Goal: Book appointment/travel/reservation

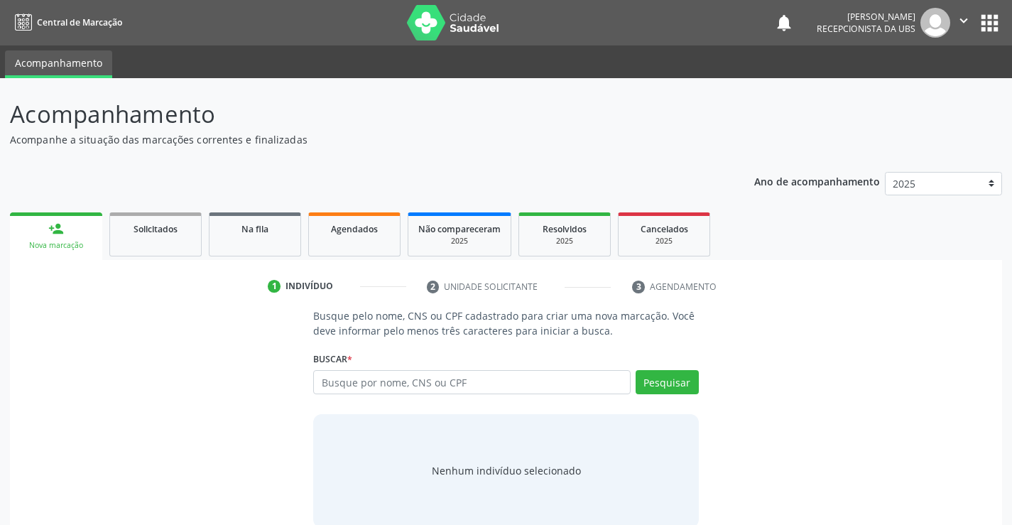
click at [355, 388] on input "text" at bounding box center [471, 382] width 317 height 24
click at [364, 384] on input "text" at bounding box center [471, 382] width 317 height 24
type input "[PERSON_NAME]"
click at [680, 370] on button "Pesquisar" at bounding box center [667, 382] width 63 height 24
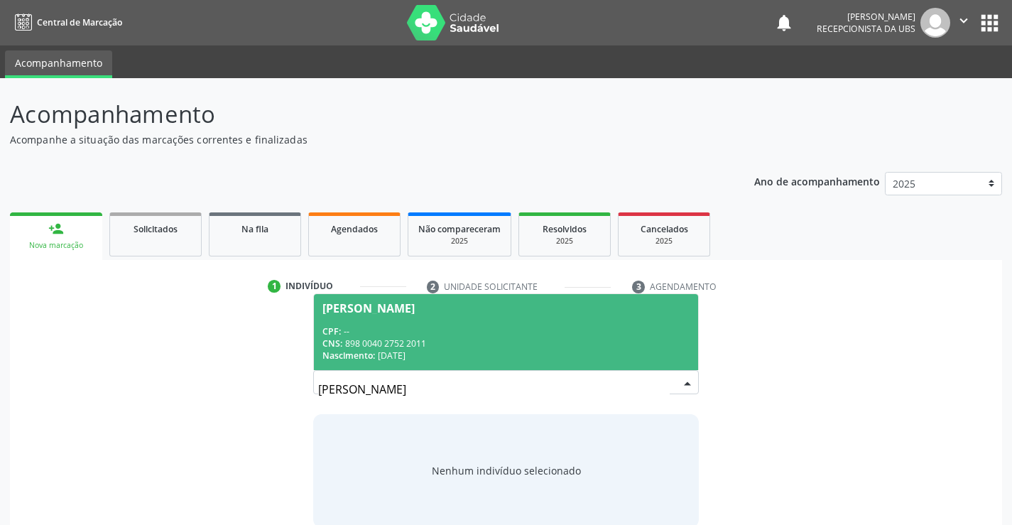
scroll to position [23, 0]
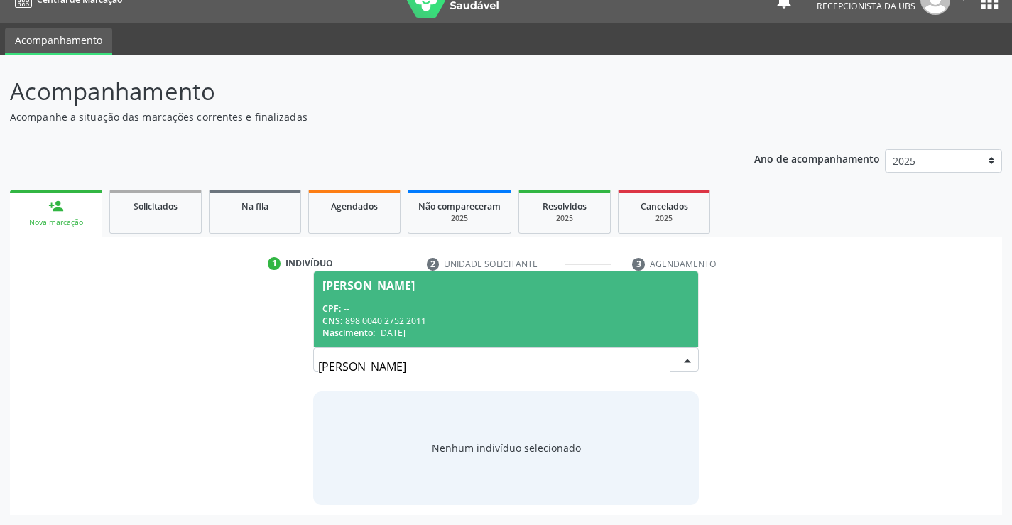
click at [412, 293] on span "[PERSON_NAME] CPF: -- CNS: 898 0040 2752 2011 Nascimento: [DATE]" at bounding box center [506, 309] width 384 height 76
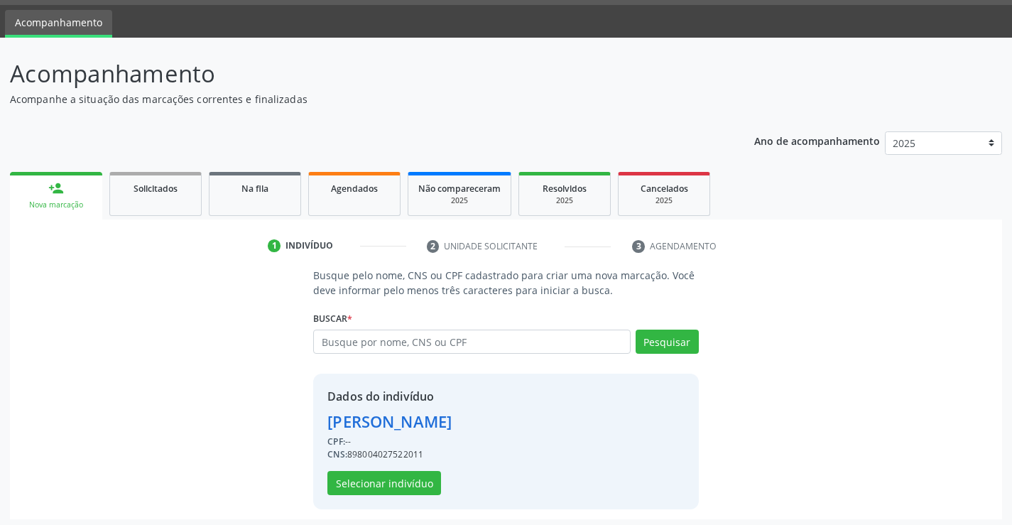
scroll to position [45, 0]
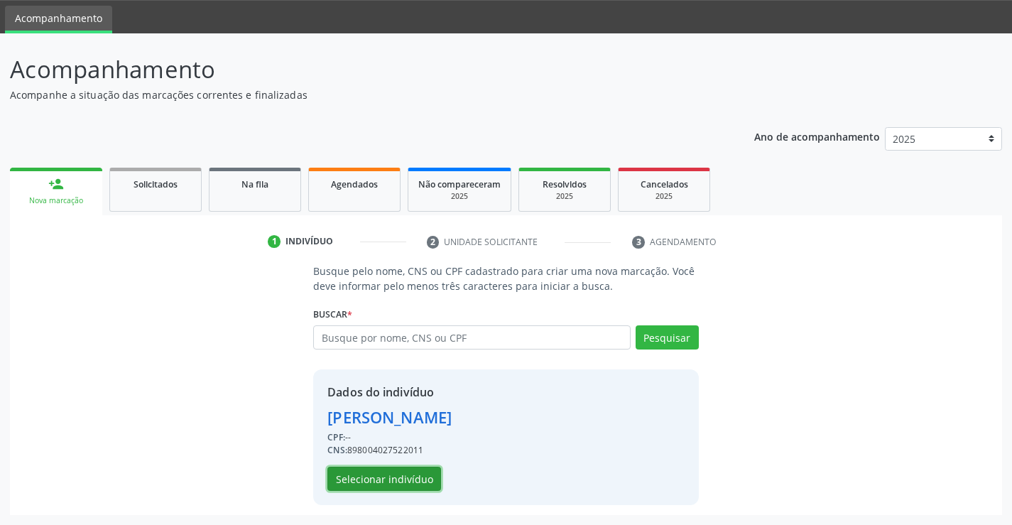
click at [407, 487] on button "Selecionar indivíduo" at bounding box center [384, 479] width 114 height 24
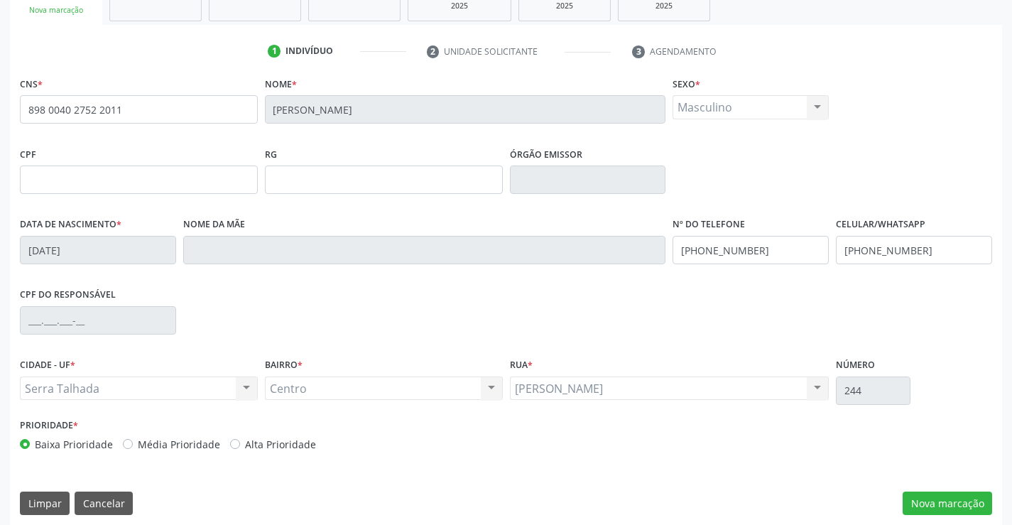
scroll to position [245, 0]
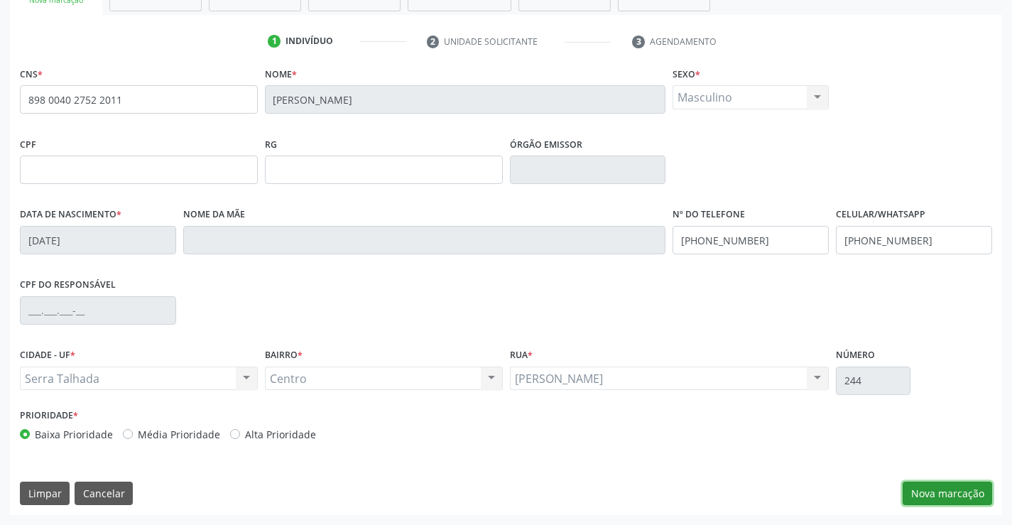
click at [915, 499] on button "Nova marcação" at bounding box center [947, 494] width 89 height 24
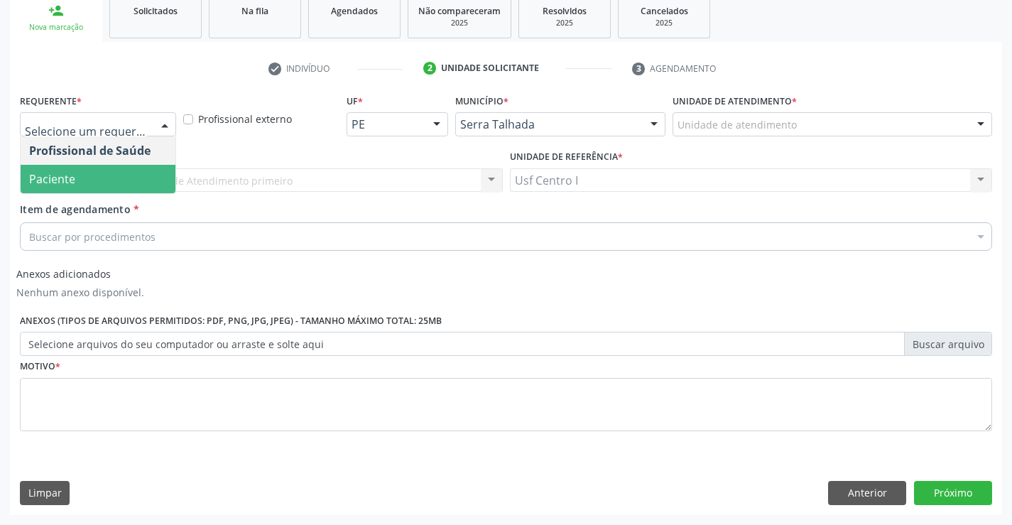
click at [124, 185] on span "Paciente" at bounding box center [98, 179] width 155 height 28
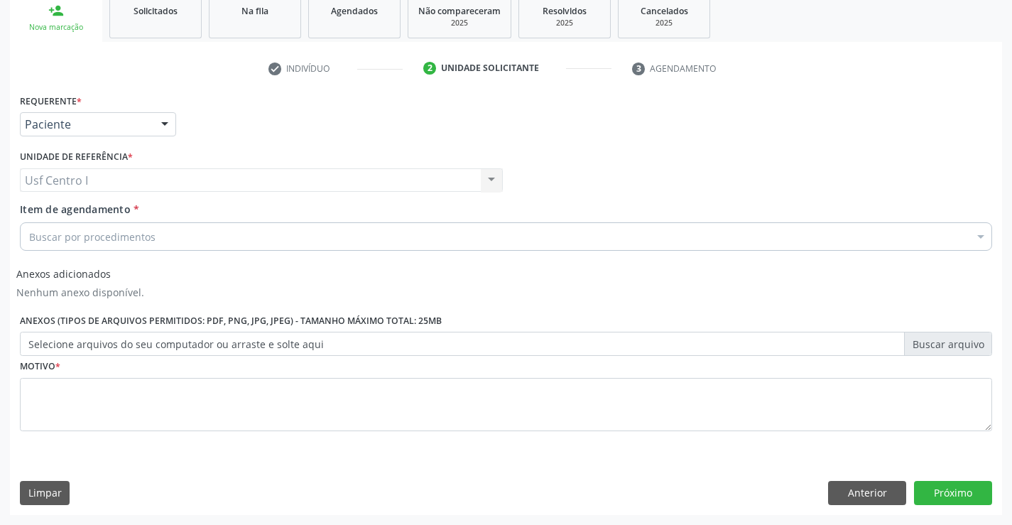
click at [124, 247] on div "Buscar por procedimentos" at bounding box center [506, 236] width 972 height 28
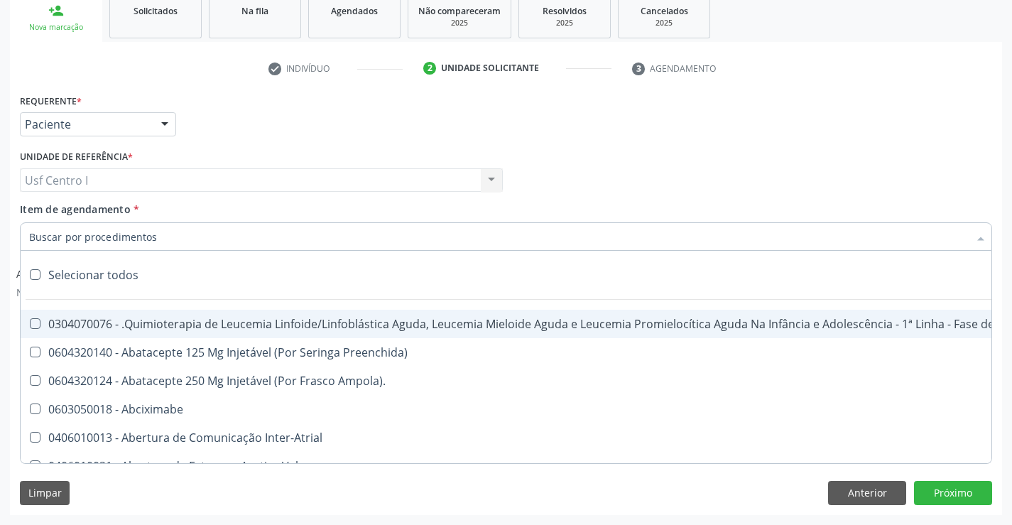
click at [124, 241] on input "Item de agendamento *" at bounding box center [499, 236] width 940 height 28
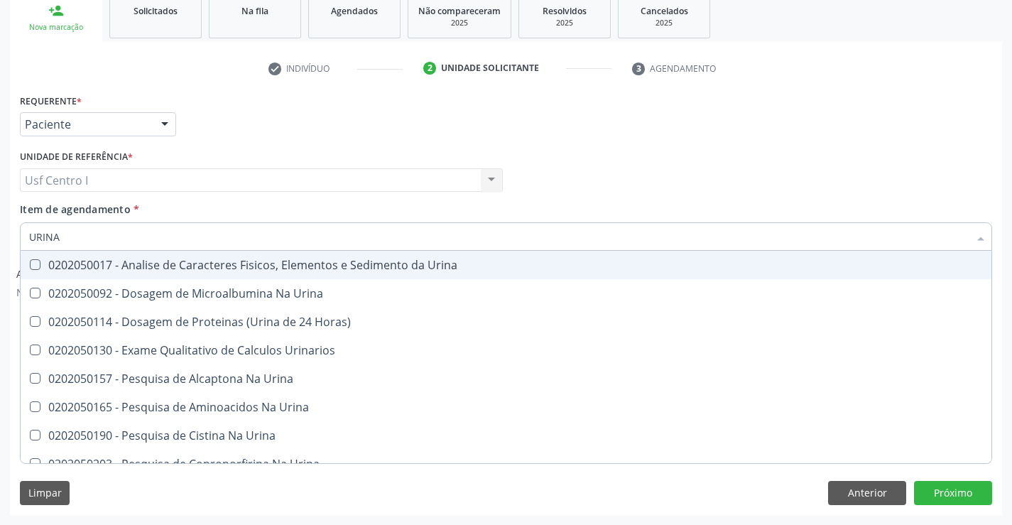
type input "URINA"
click at [160, 277] on span "0202050017 - Analise de Caracteres Fisicos, Elementos e Sedimento da Urina" at bounding box center [506, 265] width 971 height 28
checkbox Urina "true"
click at [243, 157] on div "Unidade de referência * Usf Centro I Usf Centro I Nenhum resultado encontrado p…" at bounding box center [261, 168] width 483 height 45
checkbox Urina "true"
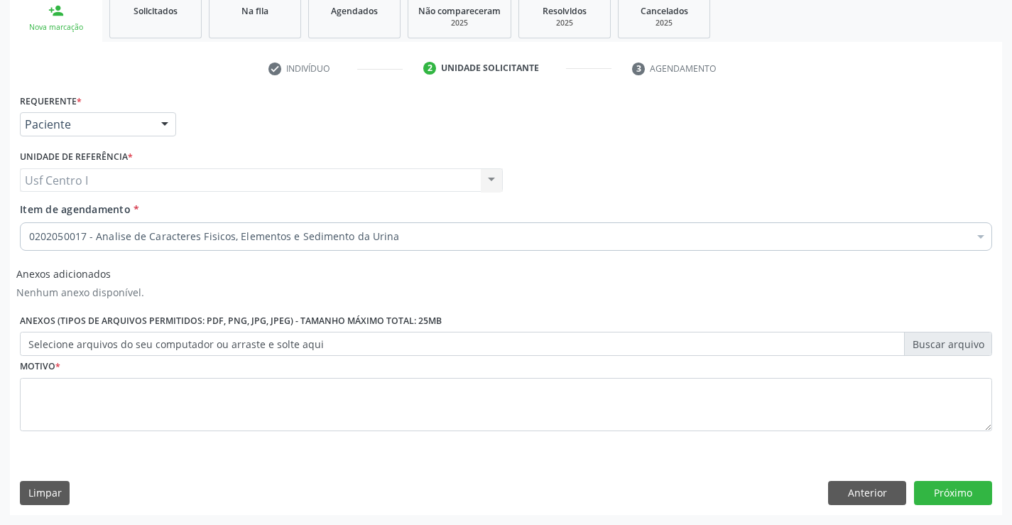
click at [330, 452] on div "Requerente * Paciente Profissional de Saúde Paciente Nenhum resultado encontrad…" at bounding box center [506, 302] width 992 height 424
click at [312, 418] on textarea at bounding box center [506, 405] width 972 height 54
type textarea "."
click at [942, 496] on button "Próximo" at bounding box center [953, 493] width 78 height 24
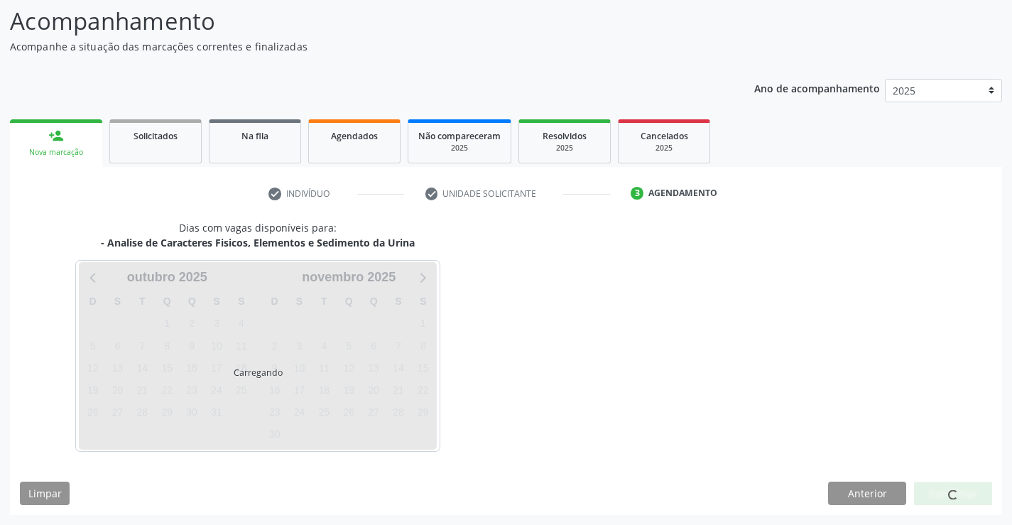
scroll to position [93, 0]
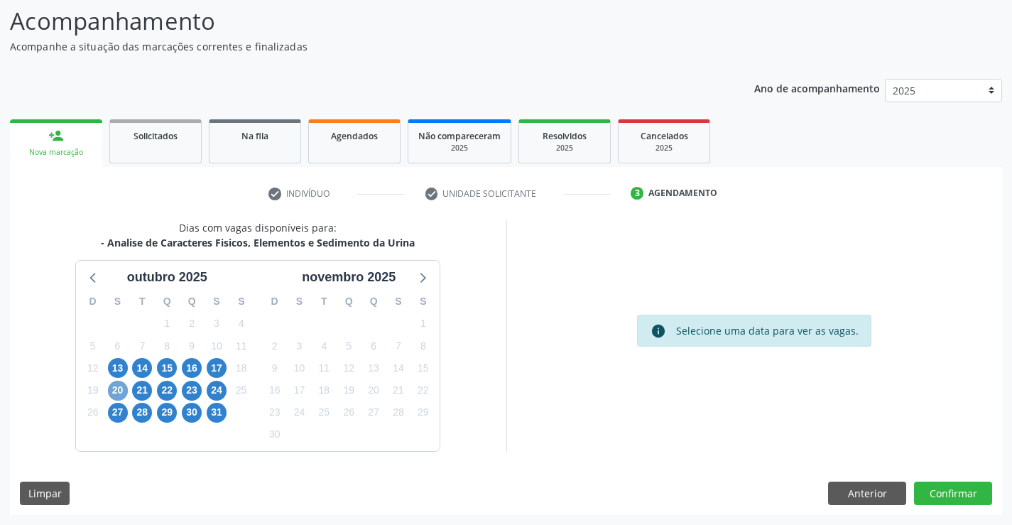
click at [118, 388] on span "20" at bounding box center [118, 391] width 20 height 20
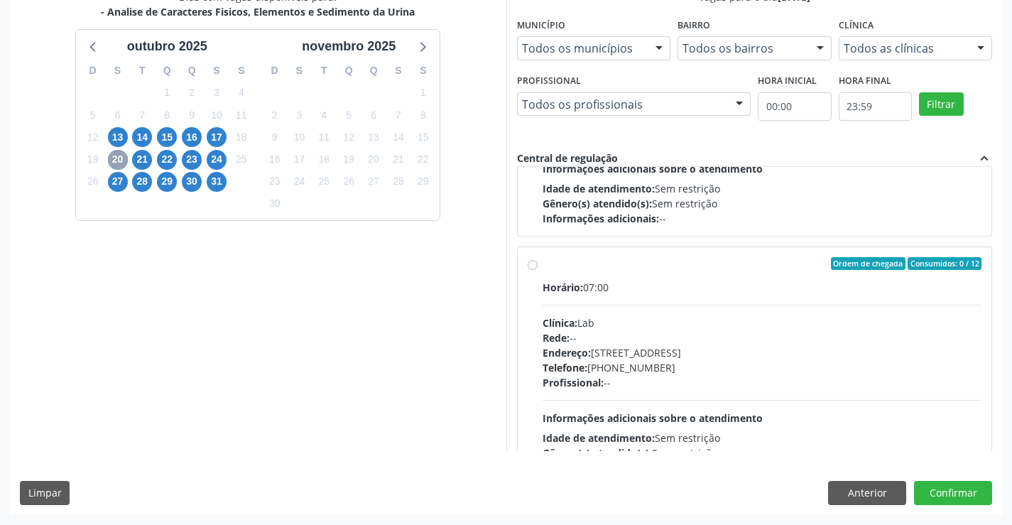
scroll to position [947, 0]
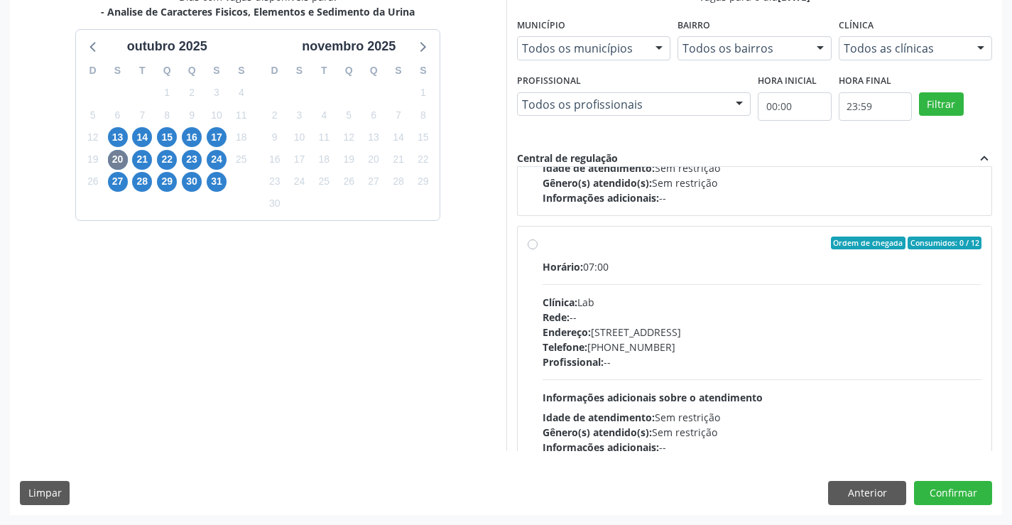
click at [553, 263] on span "Horário:" at bounding box center [563, 266] width 40 height 13
click at [538, 249] on input "Ordem de chegada Consumidos: 0 / 12 Horário: 07:00 Clínica: Lab Rede: -- Endere…" at bounding box center [533, 242] width 10 height 13
radio input "true"
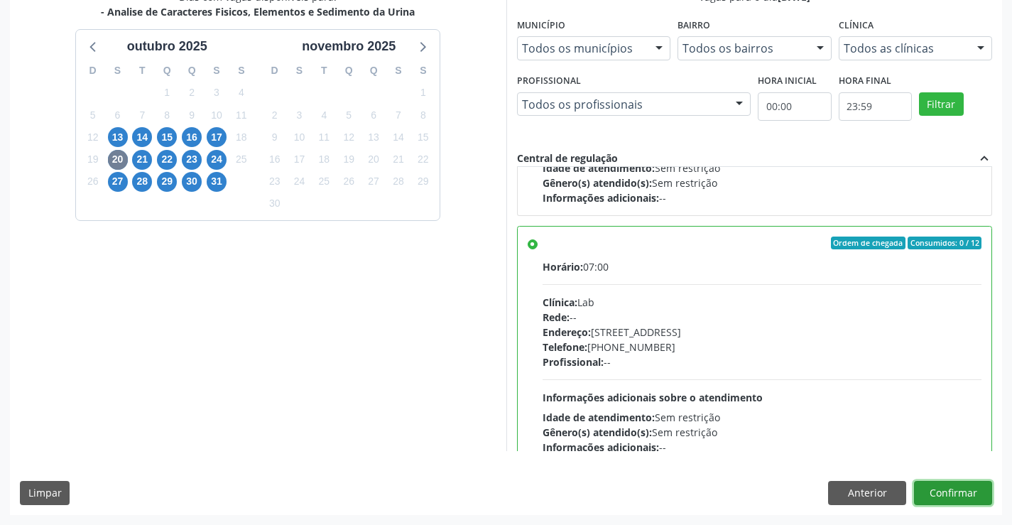
click at [962, 499] on button "Confirmar" at bounding box center [953, 493] width 78 height 24
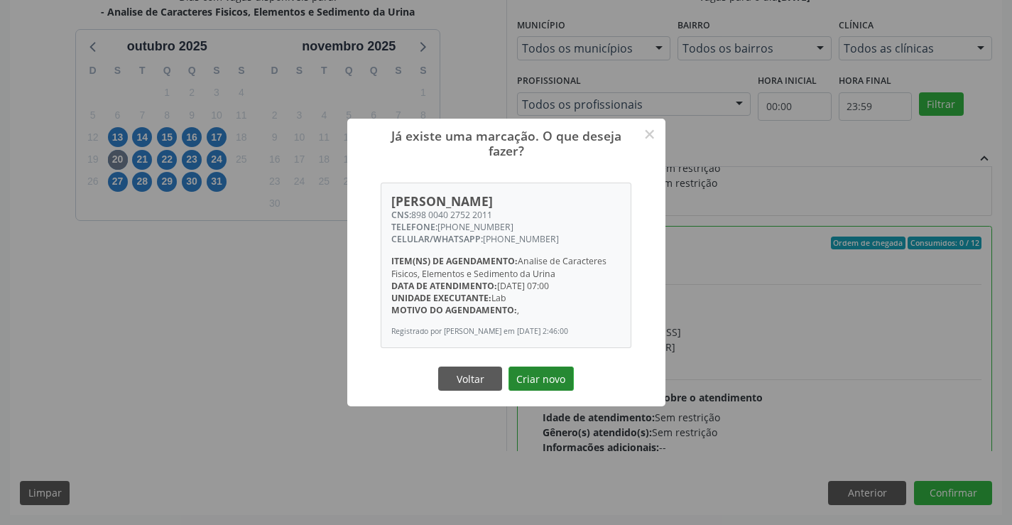
click at [558, 380] on button "Criar novo" at bounding box center [541, 378] width 65 height 24
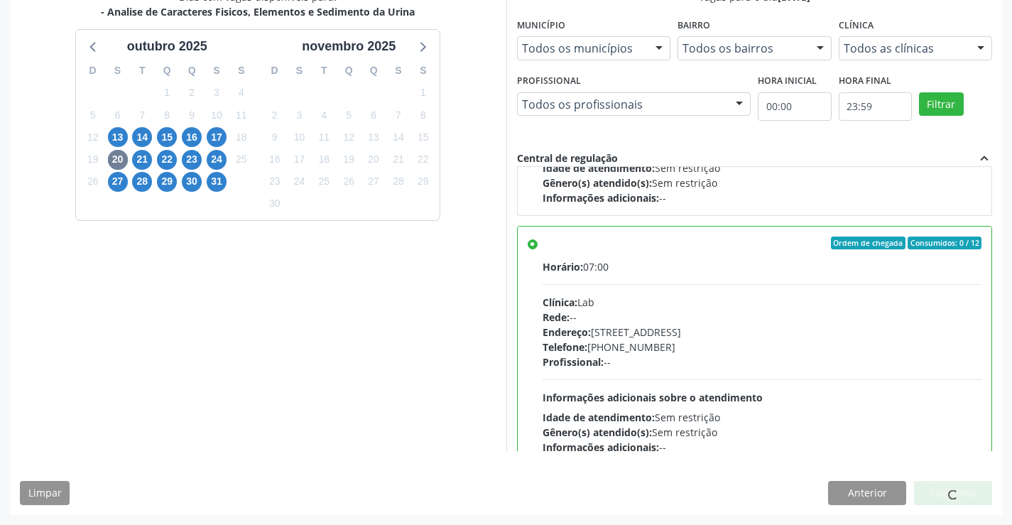
scroll to position [0, 0]
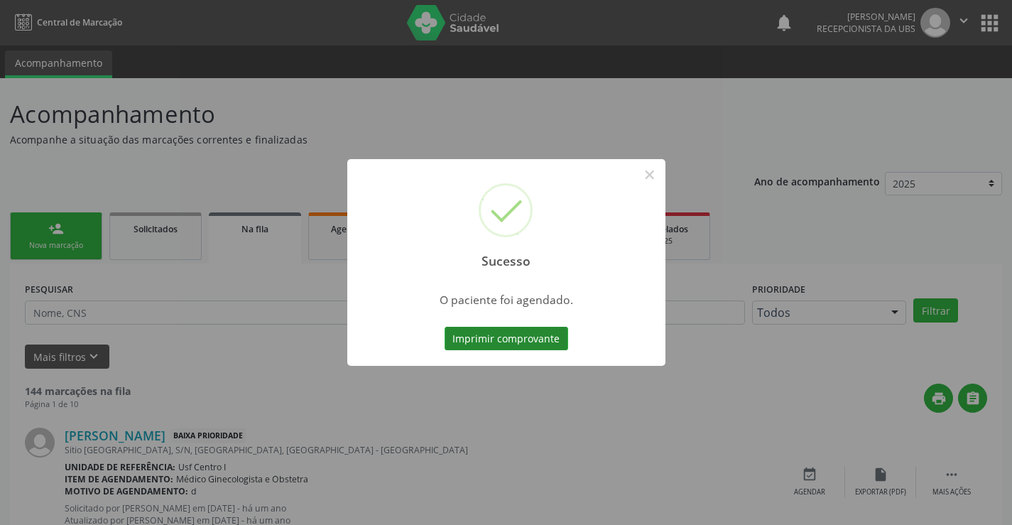
click at [540, 342] on button "Imprimir comprovante" at bounding box center [507, 339] width 124 height 24
